Goal: Task Accomplishment & Management: Manage account settings

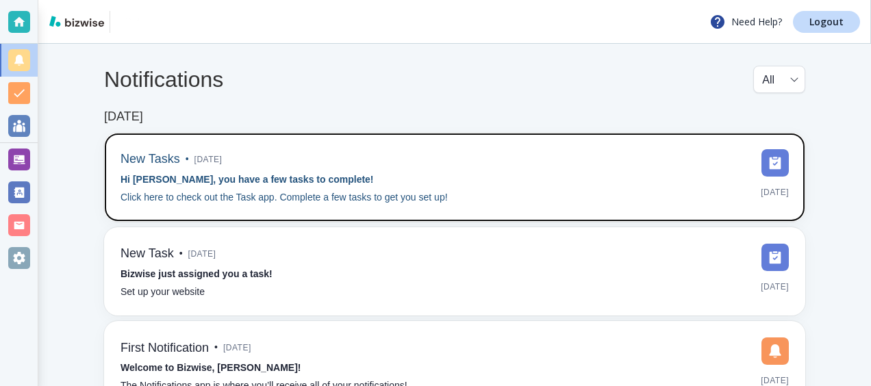
click at [657, 161] on div "New Tasks • [DATE] Hi [PERSON_NAME], you have a few tasks to complete! Click he…" at bounding box center [454, 177] width 668 height 56
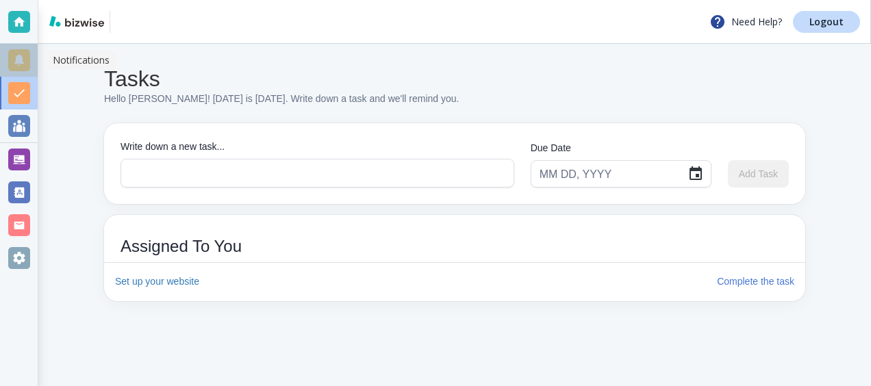
click at [22, 62] on div at bounding box center [19, 60] width 22 height 22
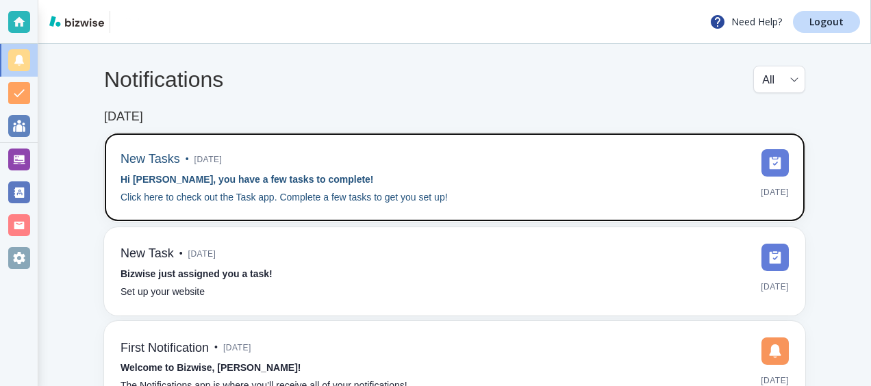
click at [401, 174] on div "New Tasks • [DATE] Hi [PERSON_NAME], you have a few tasks to complete! Click he…" at bounding box center [283, 177] width 327 height 56
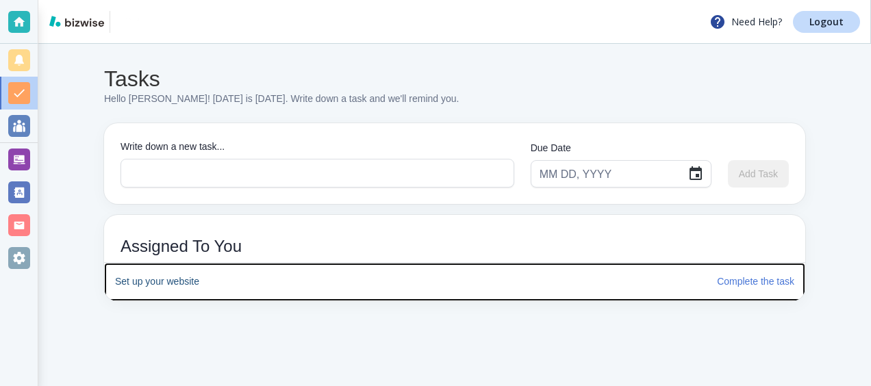
click at [177, 280] on h6 "Set up your website" at bounding box center [410, 281] width 591 height 15
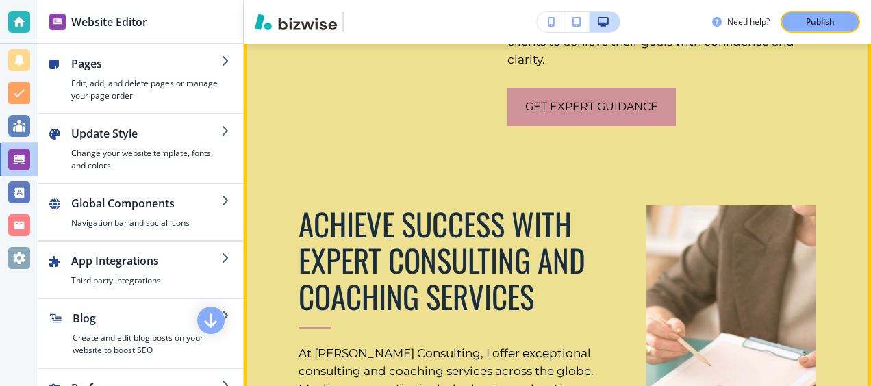
scroll to position [2549, 0]
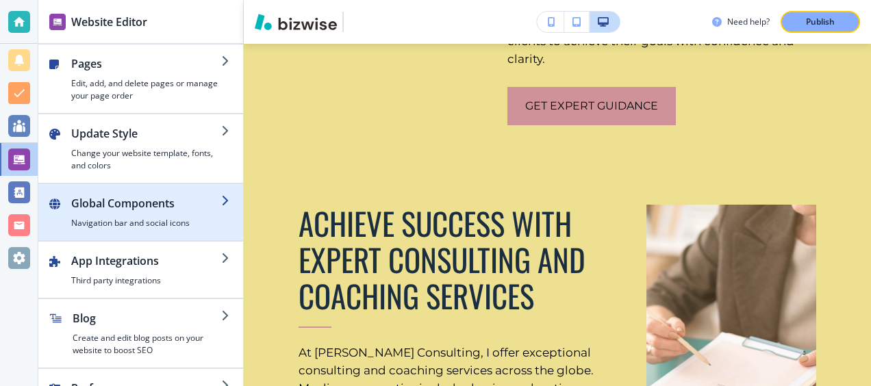
scroll to position [49, 0]
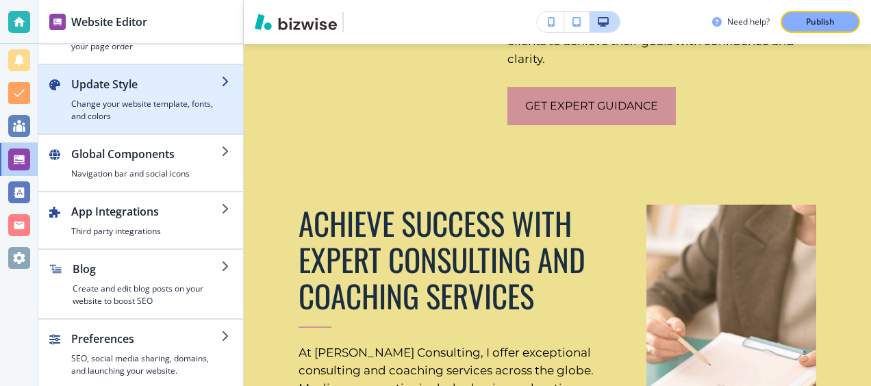
click at [122, 90] on h2 "Update Style" at bounding box center [146, 84] width 150 height 16
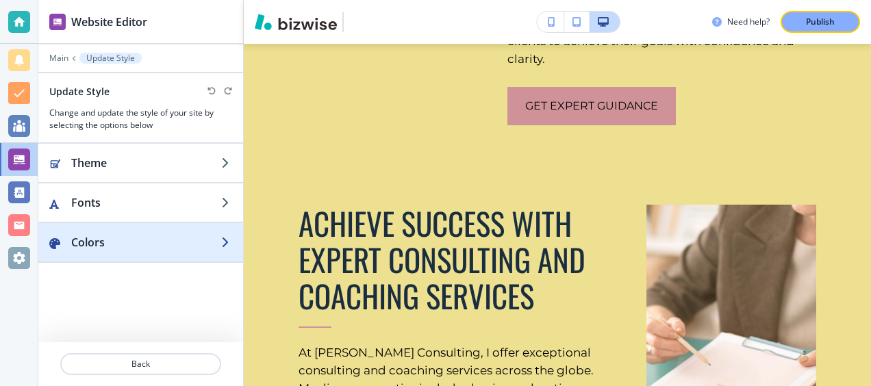
click at [114, 242] on h2 "Colors" at bounding box center [146, 242] width 150 height 16
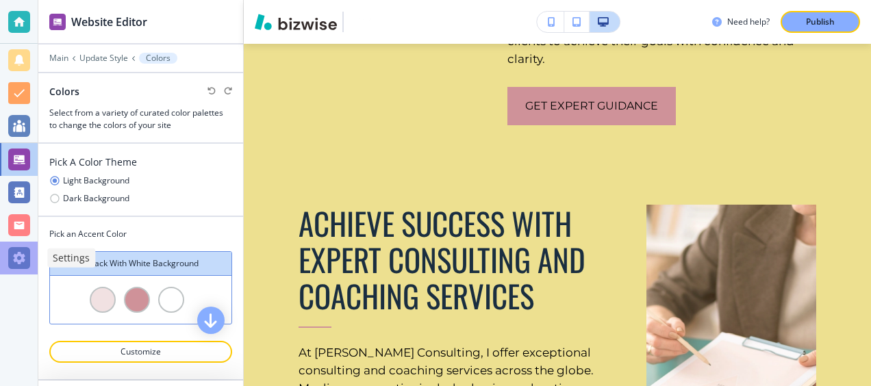
click at [26, 261] on div at bounding box center [19, 258] width 22 height 22
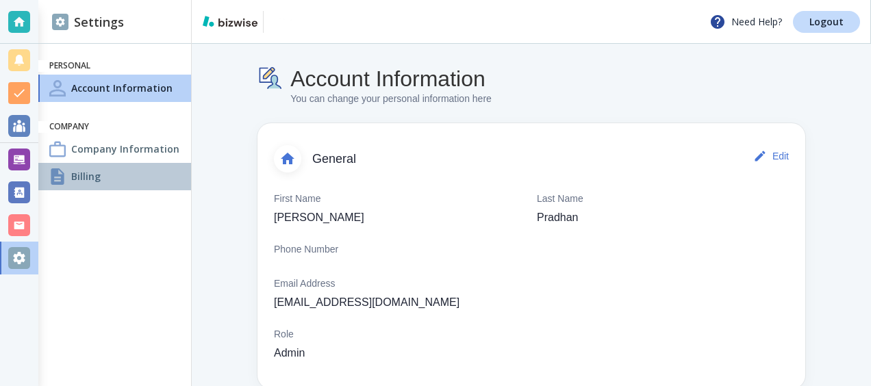
click at [90, 175] on h4 "Billing" at bounding box center [85, 176] width 29 height 14
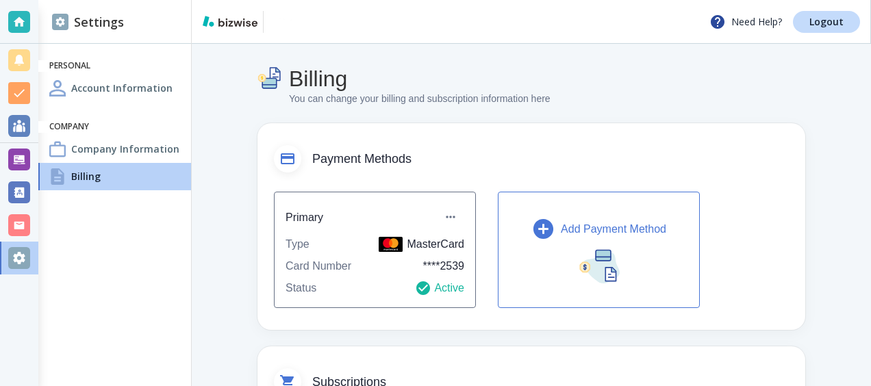
click at [569, 229] on p "Add Payment Method" at bounding box center [613, 229] width 105 height 16
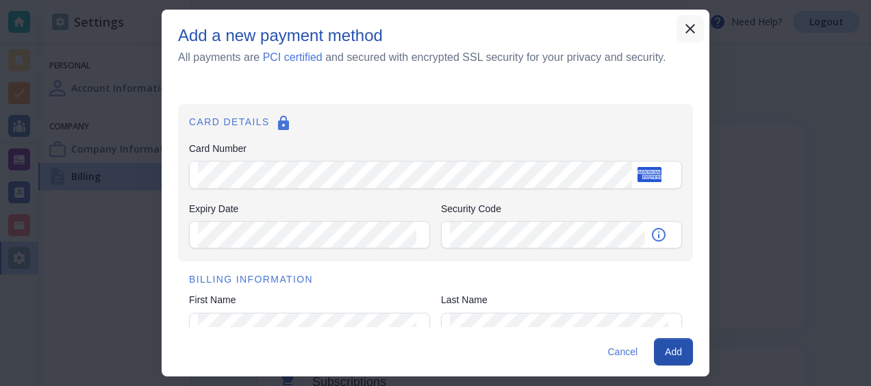
click at [686, 28] on icon "button" at bounding box center [690, 29] width 16 height 16
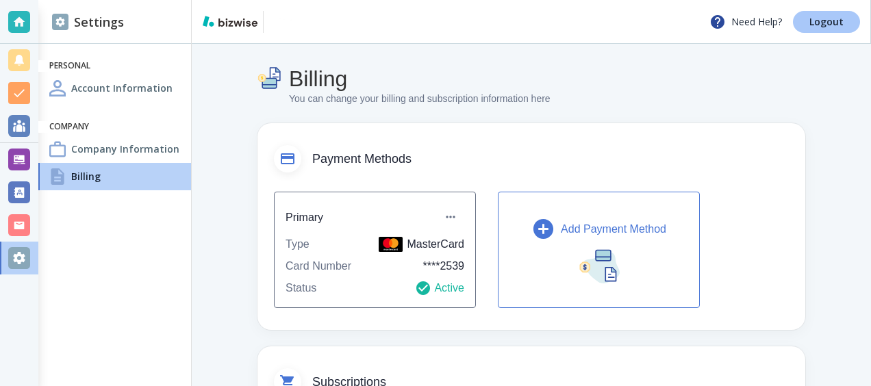
click at [813, 15] on link "Logout" at bounding box center [826, 22] width 67 height 22
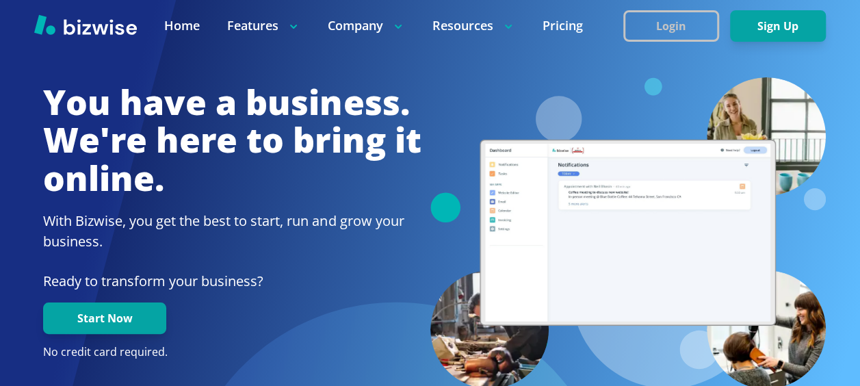
click at [679, 25] on button "Login" at bounding box center [672, 25] width 96 height 31
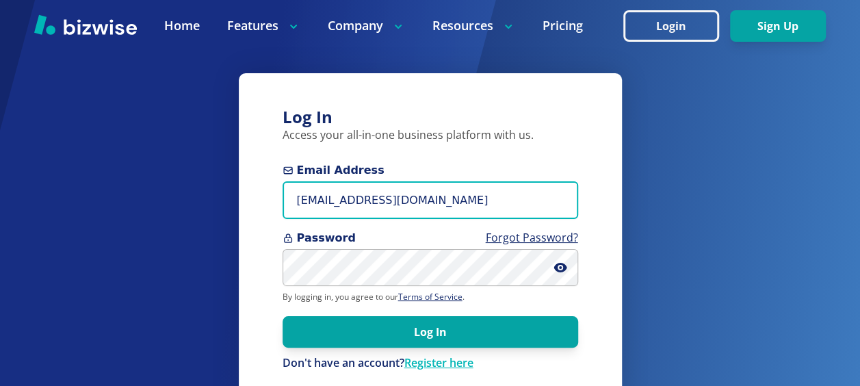
click at [333, 202] on input "[EMAIL_ADDRESS][DOMAIN_NAME]" at bounding box center [431, 200] width 296 height 38
type input "connect+1@sumitapradhan.consulting"
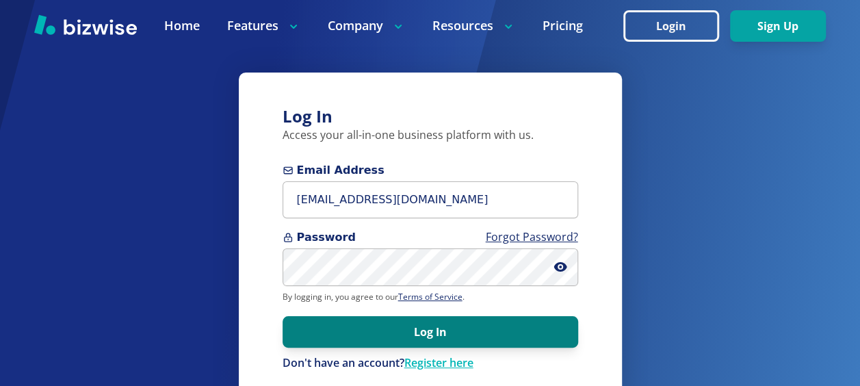
click at [365, 335] on button "Log In" at bounding box center [431, 331] width 296 height 31
